Goal: Navigation & Orientation: Go to known website

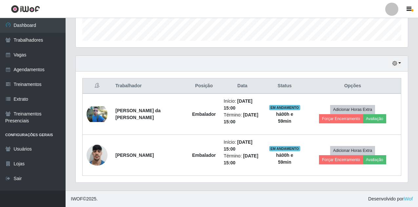
scroll to position [136, 332]
